Goal: Information Seeking & Learning: Learn about a topic

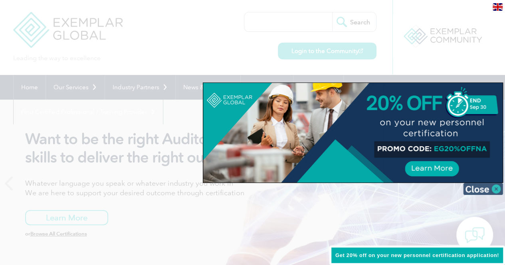
click at [486, 184] on img at bounding box center [483, 189] width 40 height 12
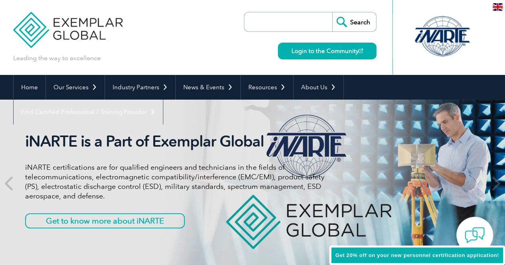
click at [297, 16] on input "search" at bounding box center [290, 21] width 84 height 19
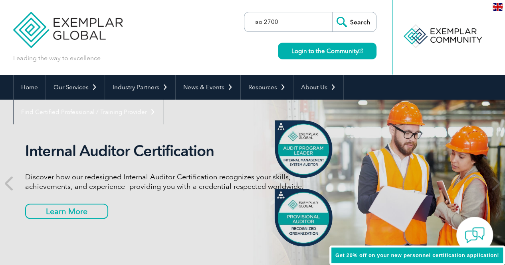
click at [297, 16] on input "iso 2700" at bounding box center [290, 21] width 84 height 19
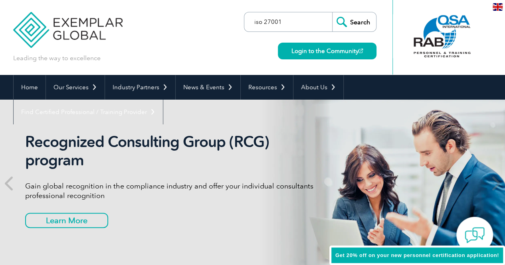
type input "iso 27001"
click at [332, 12] on input "Search" at bounding box center [354, 21] width 44 height 19
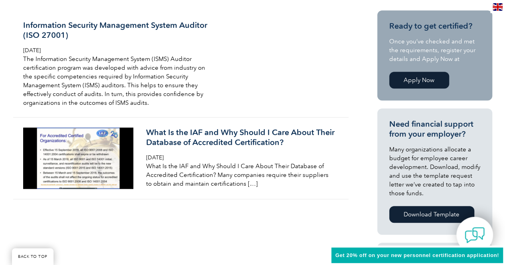
scroll to position [212, 0]
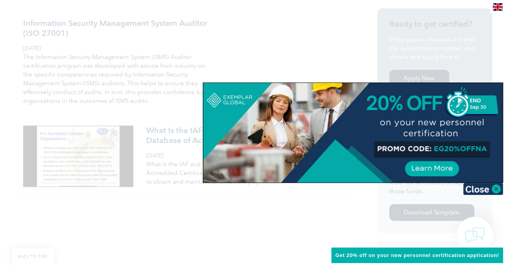
drag, startPoint x: 509, startPoint y: 32, endPoint x: 510, endPoint y: 84, distance: 52.3
click at [495, 191] on img at bounding box center [483, 189] width 40 height 12
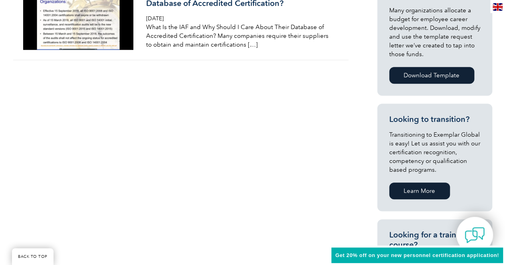
scroll to position [219, 0]
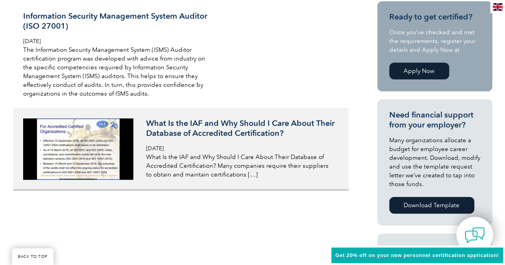
click at [103, 136] on img at bounding box center [78, 149] width 111 height 61
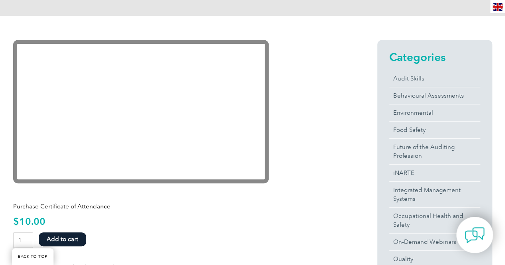
scroll to position [186, 0]
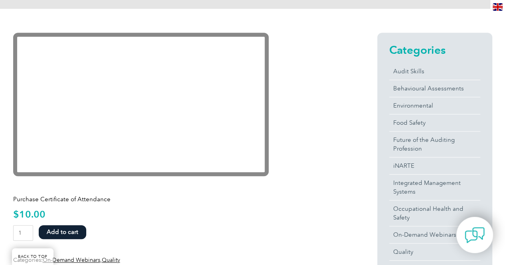
drag, startPoint x: 508, startPoint y: 33, endPoint x: 508, endPoint y: 69, distance: 35.9
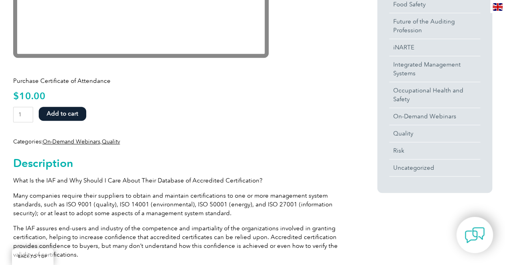
scroll to position [309, 0]
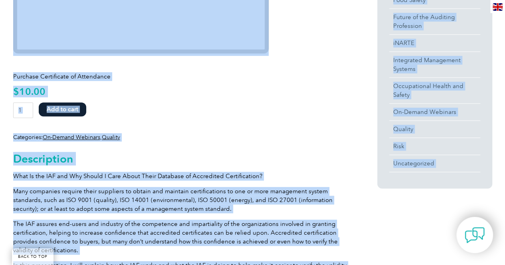
drag, startPoint x: 504, startPoint y: 79, endPoint x: 504, endPoint y: 102, distance: 22.4
click at [284, 133] on div "Categories: On-Demand Webinars , Quality" at bounding box center [180, 137] width 335 height 8
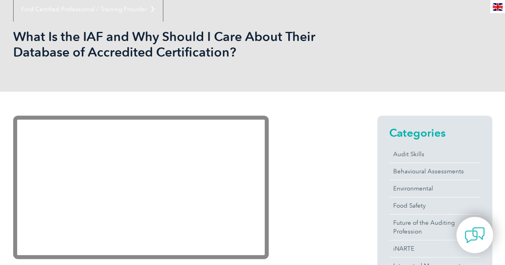
scroll to position [45, 0]
